Goal: Transaction & Acquisition: Purchase product/service

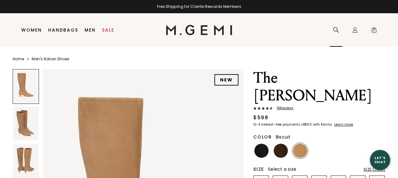
click at [334, 27] on icon at bounding box center [335, 30] width 6 height 6
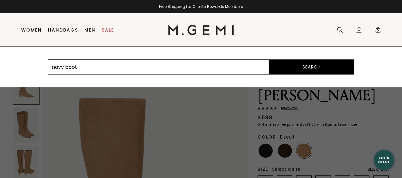
type input "navy boot"
click at [269, 59] on button "Search" at bounding box center [311, 66] width 85 height 15
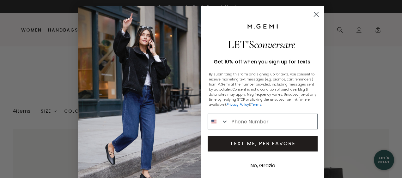
click at [312, 11] on circle "Close dialog" at bounding box center [316, 14] width 10 height 10
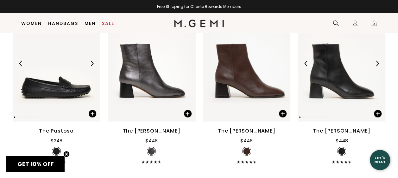
scroll to position [113, 0]
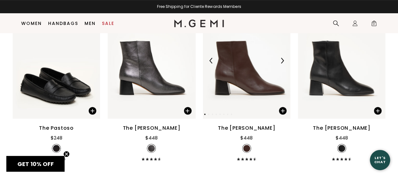
click at [253, 77] on img at bounding box center [246, 61] width 87 height 116
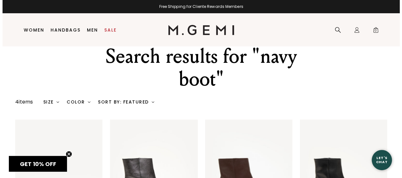
scroll to position [13, 0]
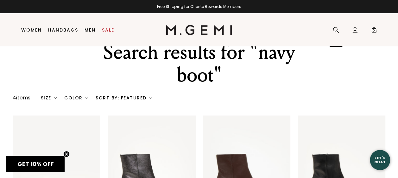
click at [333, 31] on icon at bounding box center [336, 30] width 6 height 6
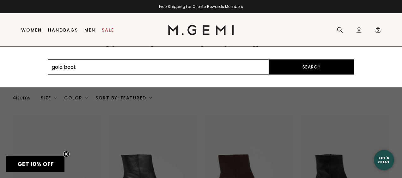
type input "gold boot"
click at [269, 59] on button "Search" at bounding box center [311, 66] width 85 height 15
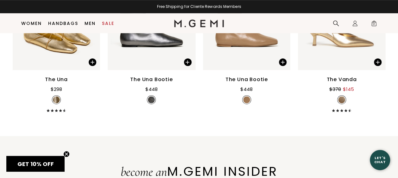
scroll to position [145, 0]
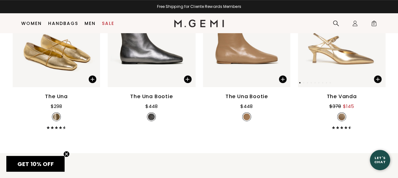
click at [357, 60] on img at bounding box center [341, 29] width 87 height 116
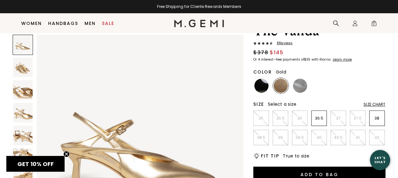
scroll to position [50, 0]
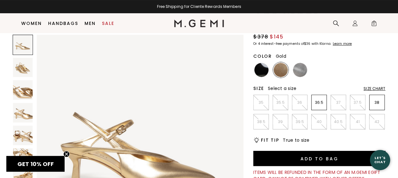
click at [20, 66] on img at bounding box center [23, 68] width 20 height 20
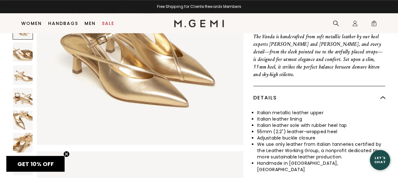
scroll to position [335, 0]
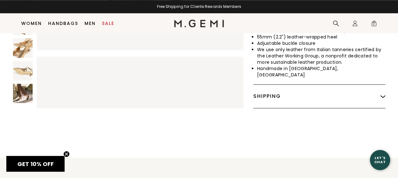
click at [22, 84] on img at bounding box center [23, 94] width 20 height 20
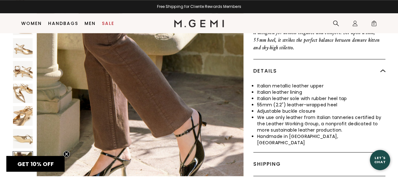
scroll to position [240, 0]
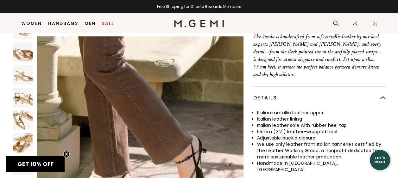
click at [24, 65] on img at bounding box center [23, 75] width 20 height 20
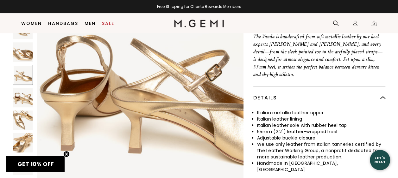
scroll to position [624, 0]
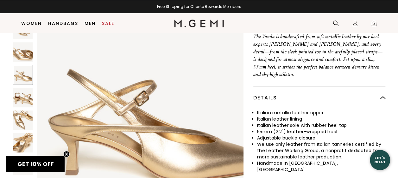
click at [26, 43] on img at bounding box center [23, 53] width 20 height 20
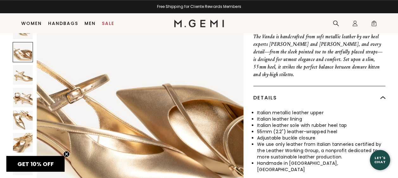
scroll to position [335, 0]
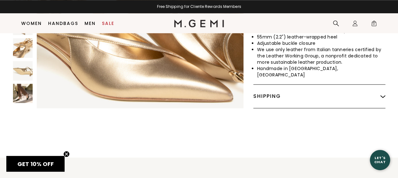
click at [23, 84] on img at bounding box center [23, 94] width 20 height 20
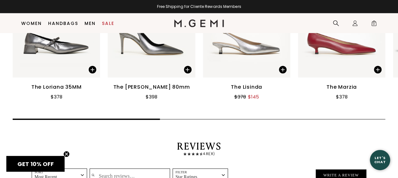
scroll to position [809, 0]
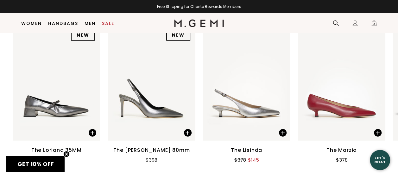
click at [239, 99] on img at bounding box center [246, 82] width 87 height 116
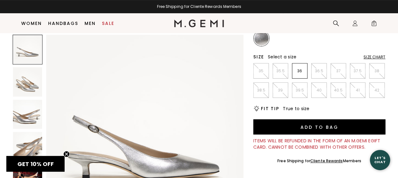
click at [26, 78] on img at bounding box center [27, 81] width 29 height 29
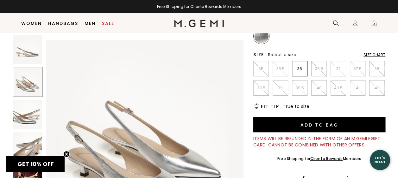
scroll to position [208, 0]
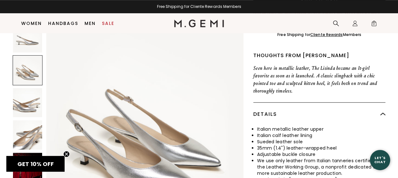
click at [35, 153] on img at bounding box center [27, 167] width 29 height 29
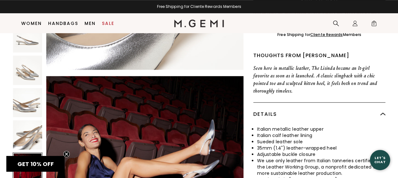
scroll to position [793, 0]
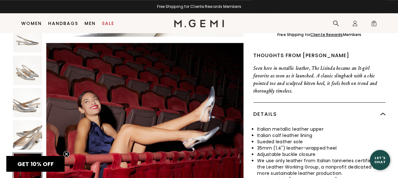
click at [25, 36] on img at bounding box center [27, 37] width 29 height 29
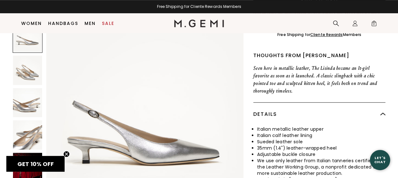
scroll to position [0, 0]
